Goal: Task Accomplishment & Management: Use online tool/utility

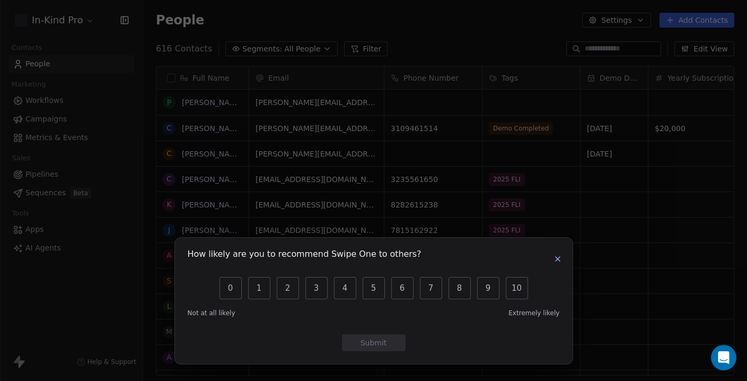
scroll to position [327, 596]
click at [557, 255] on icon "button" at bounding box center [558, 259] width 8 height 8
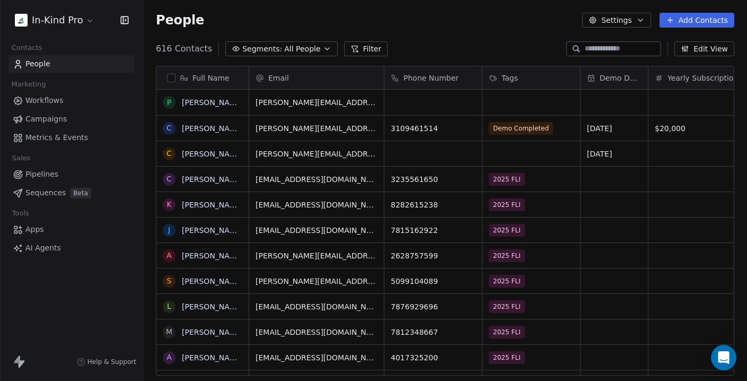
click at [33, 101] on span "Workflows" at bounding box center [44, 100] width 38 height 11
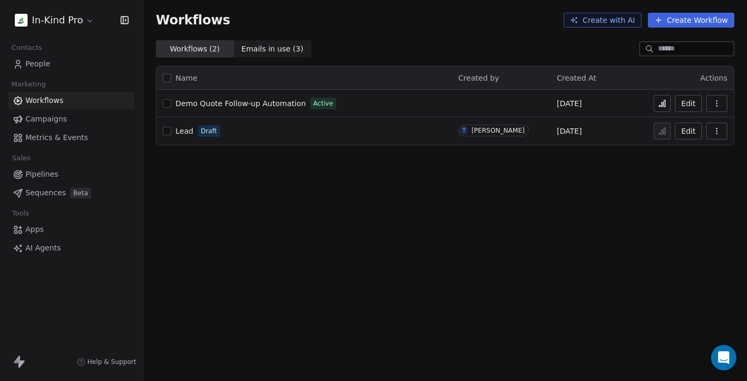
click at [256, 101] on span "Demo Quote Follow-up Automation" at bounding box center [240, 103] width 130 height 8
click at [687, 104] on button "Edit" at bounding box center [688, 103] width 27 height 17
click at [230, 103] on span "Demo Quote Follow-up Automation" at bounding box center [240, 103] width 130 height 8
